Goal: Task Accomplishment & Management: Use online tool/utility

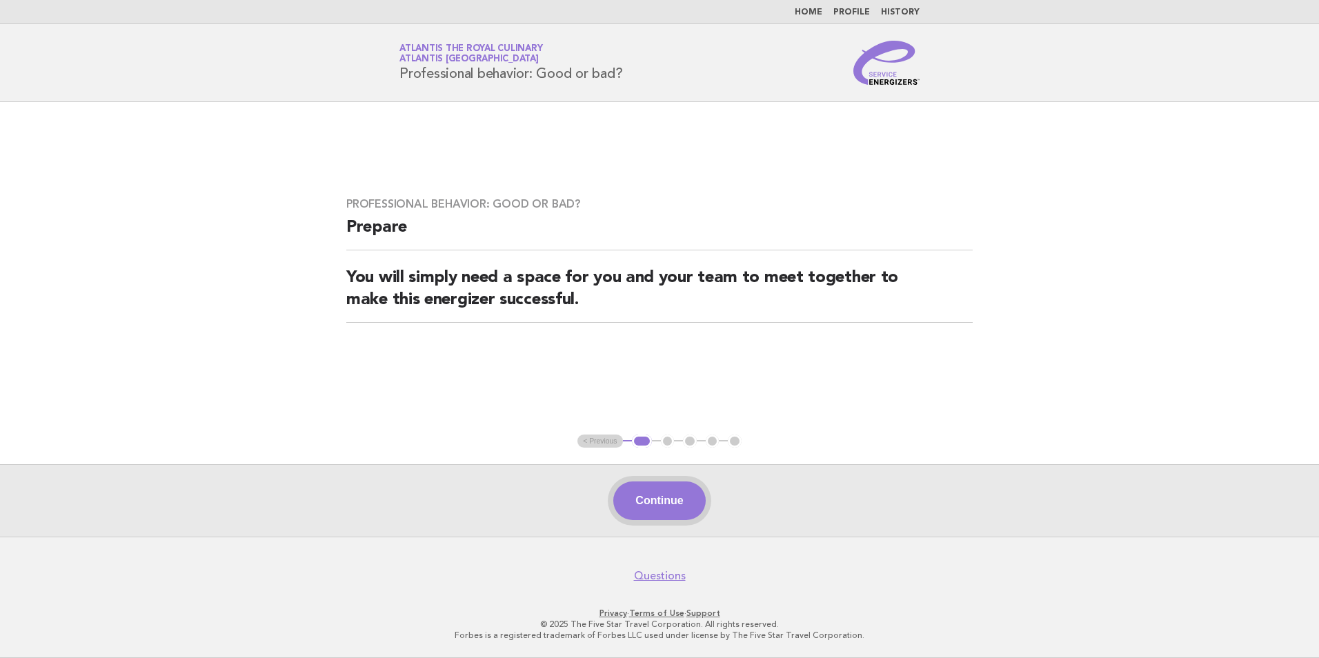
click at [689, 505] on button "Continue" at bounding box center [659, 500] width 92 height 39
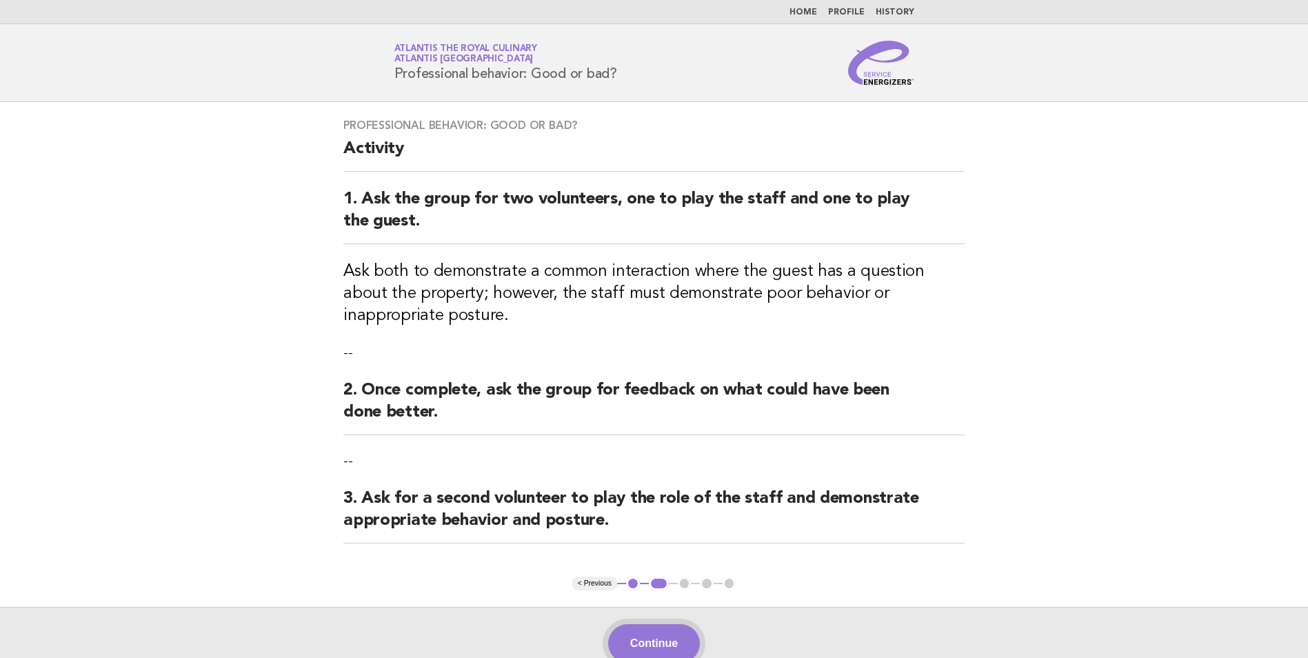
click at [641, 643] on button "Continue" at bounding box center [654, 643] width 92 height 39
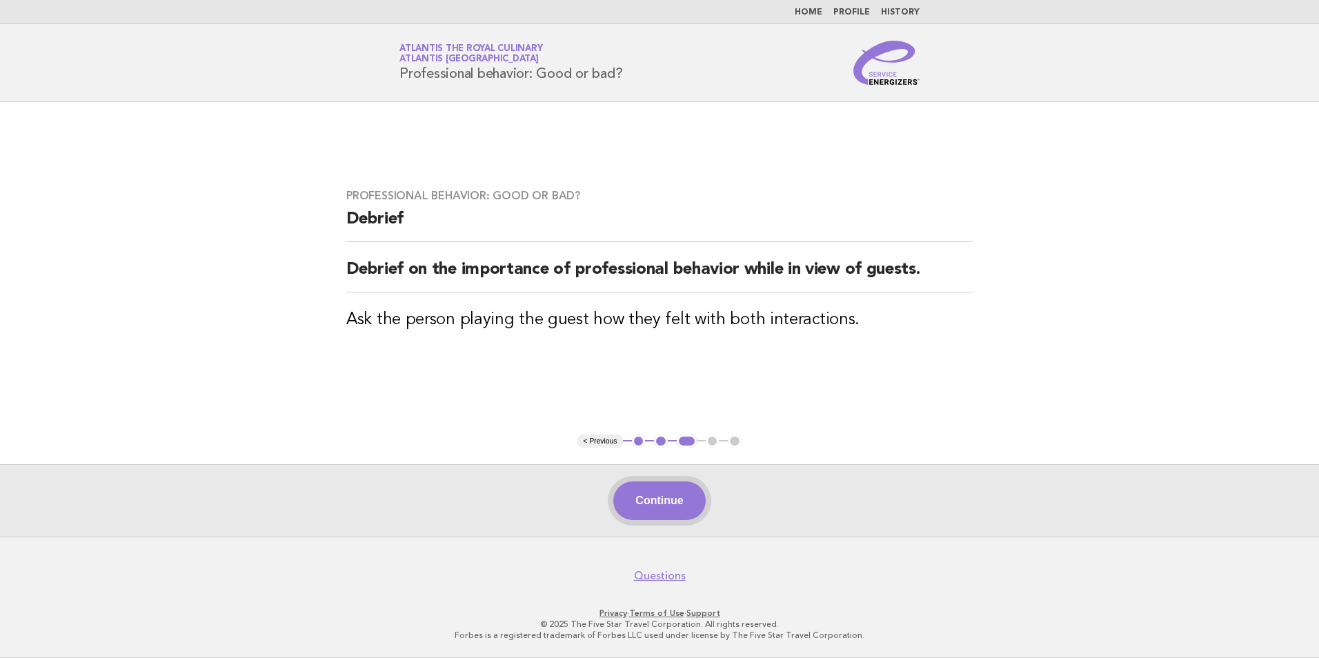
click at [682, 504] on button "Continue" at bounding box center [659, 500] width 92 height 39
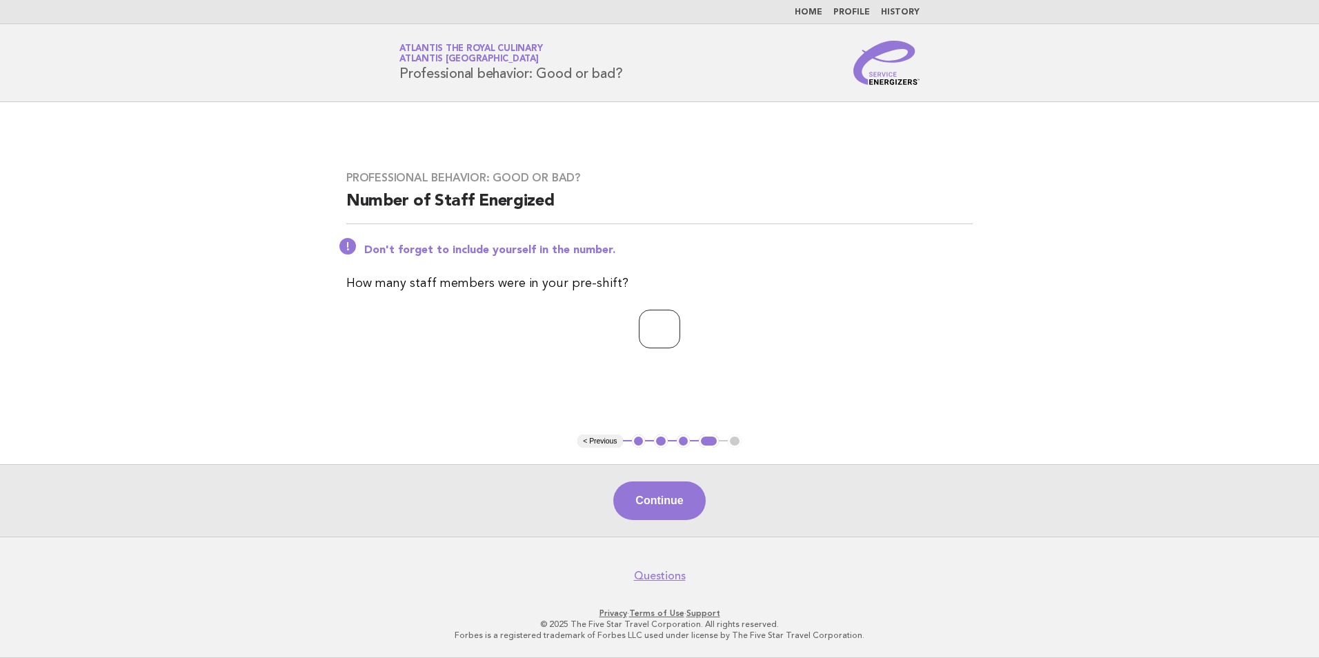
click at [680, 328] on input "*" at bounding box center [659, 329] width 41 height 39
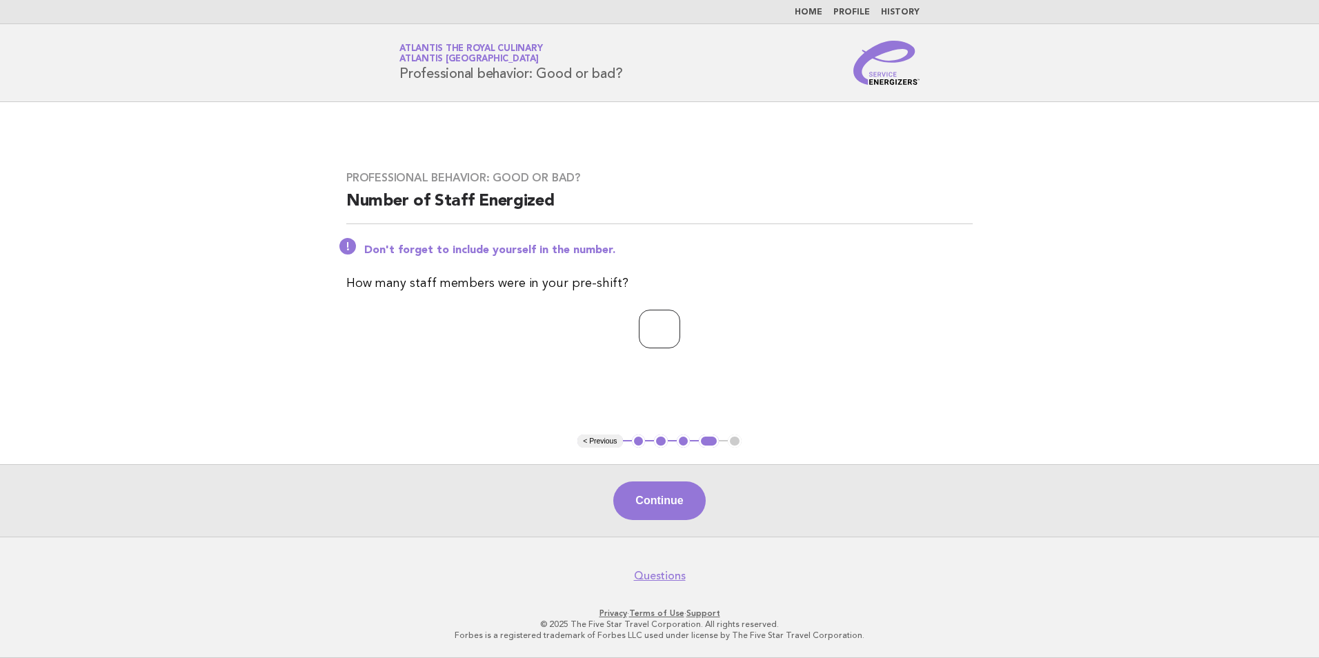
type input "*"
click at [680, 328] on input "*" at bounding box center [659, 329] width 41 height 39
click at [669, 513] on button "Continue" at bounding box center [659, 500] width 92 height 39
